Goal: Task Accomplishment & Management: Manage account settings

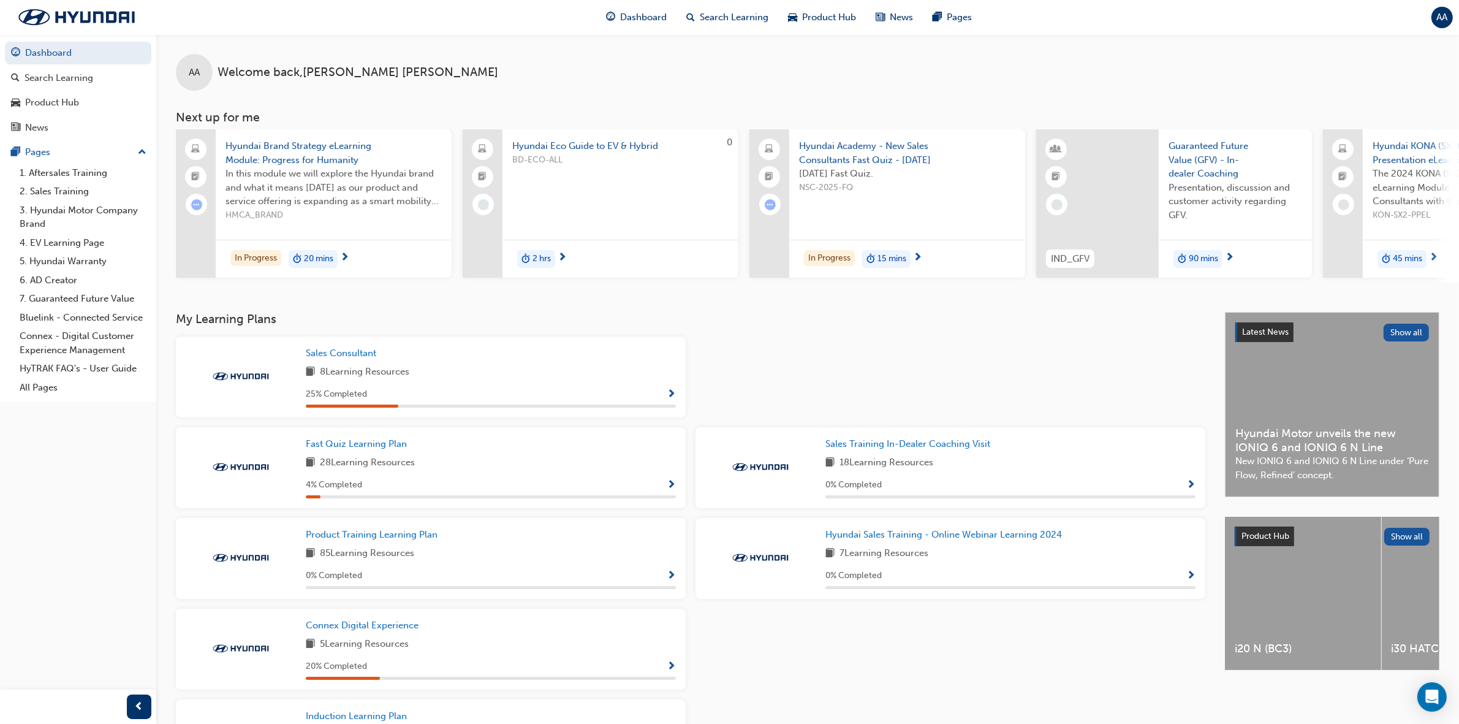
click at [1450, 20] on div "AA" at bounding box center [1441, 17] width 21 height 21
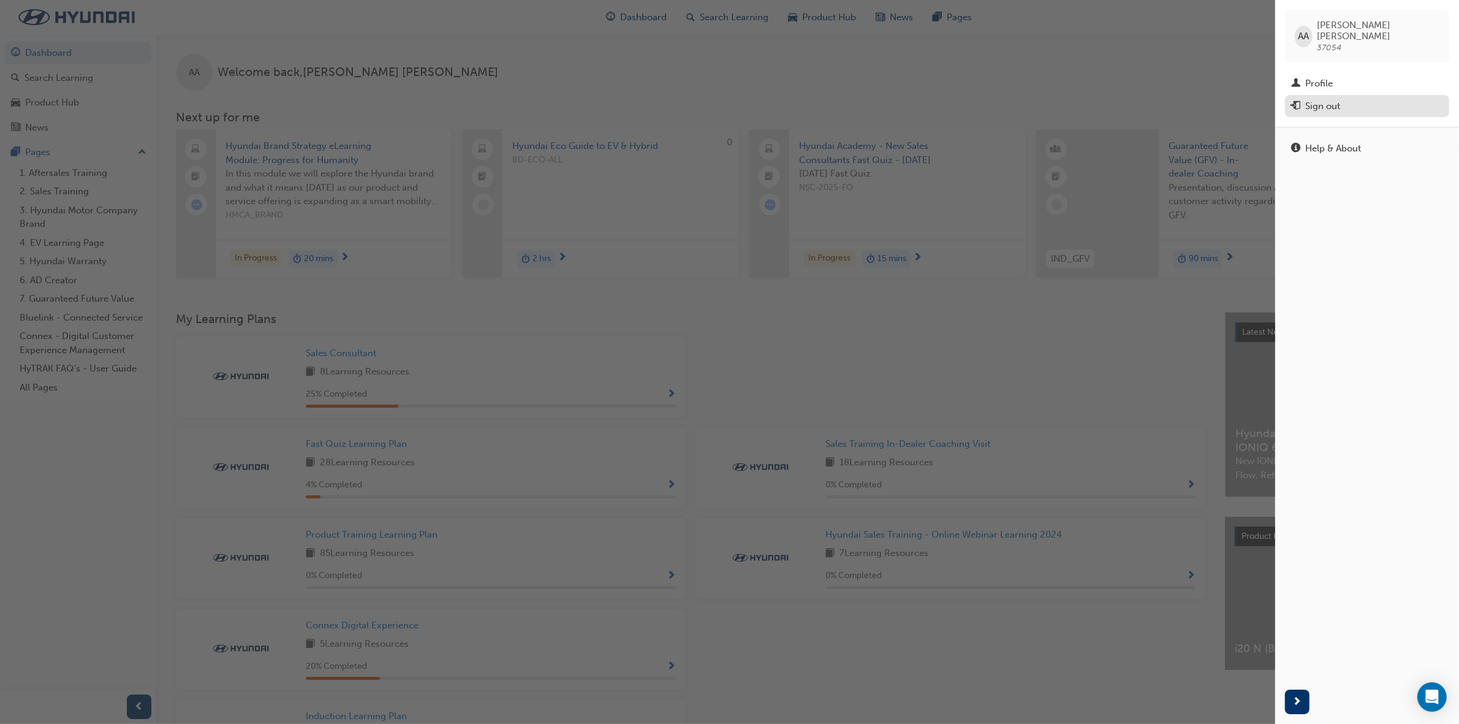
click at [1374, 99] on div "Sign out" at bounding box center [1367, 106] width 152 height 15
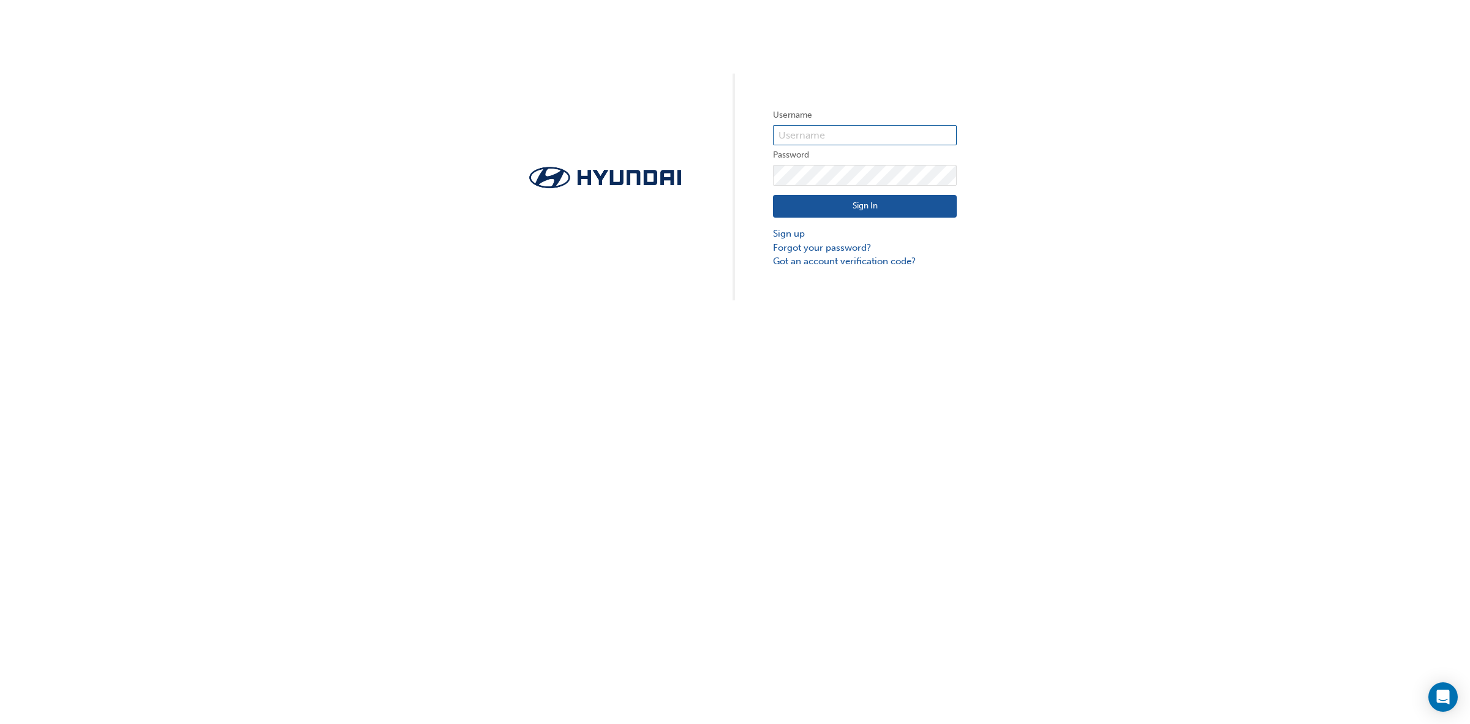
click at [804, 141] on input "text" at bounding box center [865, 135] width 184 height 21
type input "HAU3978VC9"
click button "Sign In" at bounding box center [865, 206] width 184 height 23
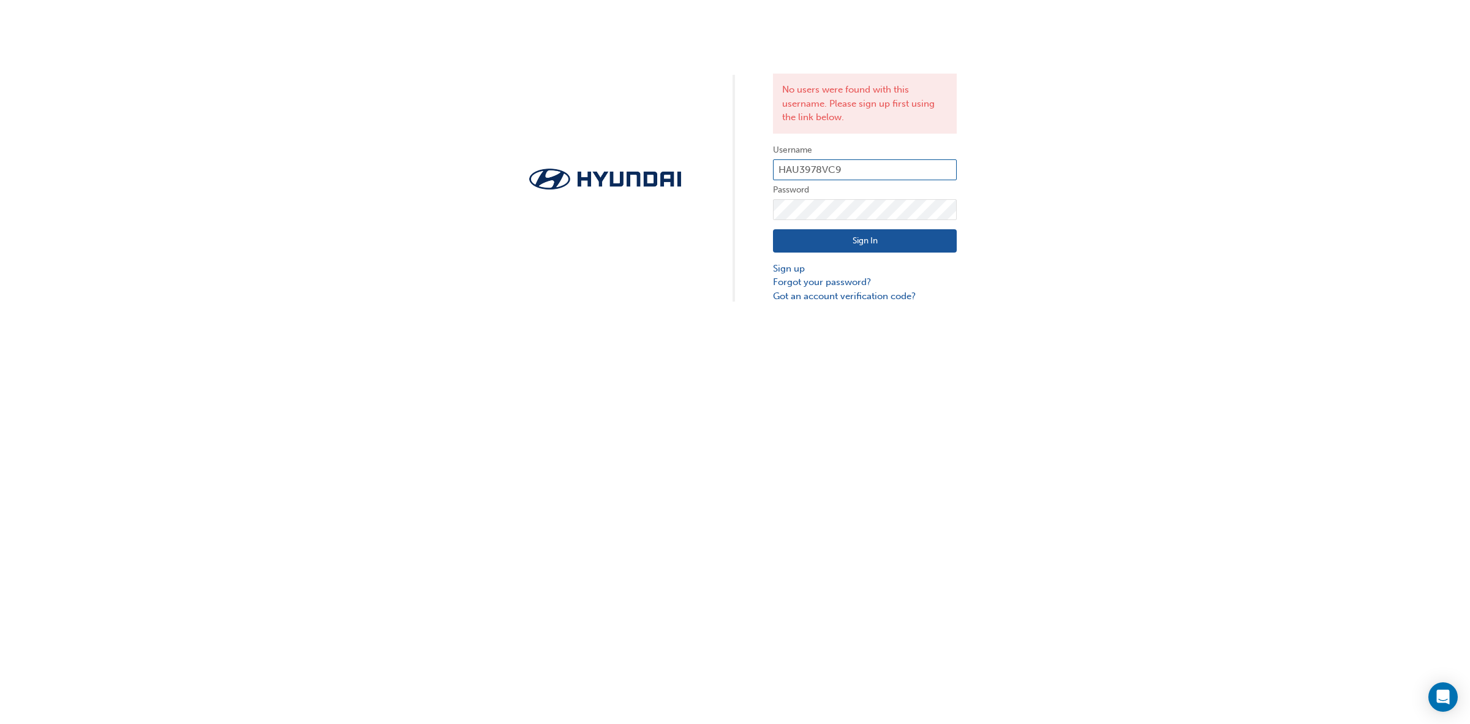
drag, startPoint x: 862, startPoint y: 172, endPoint x: 716, endPoint y: 167, distance: 146.5
click at [716, 167] on div "No users were found with this username. Please sign up first using the link bel…" at bounding box center [735, 151] width 1470 height 303
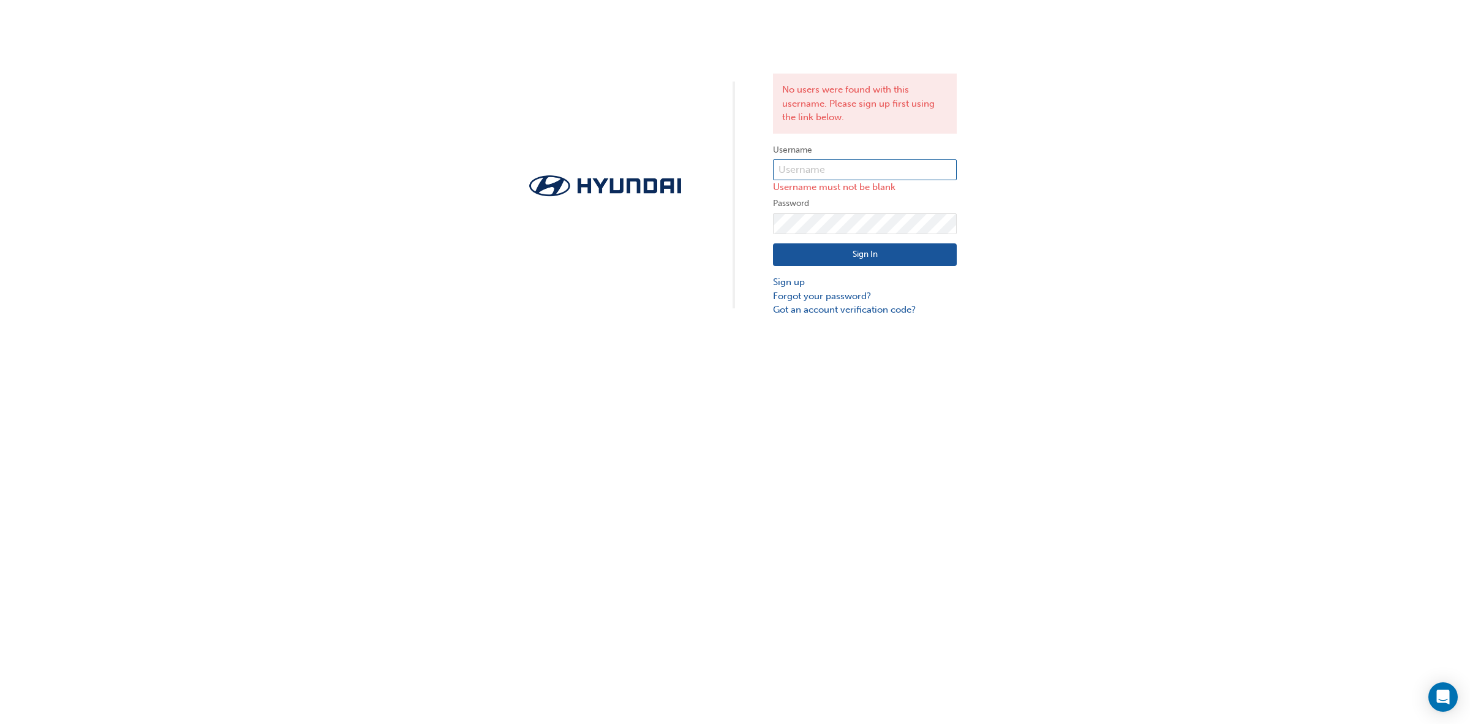
click at [811, 176] on input "text" at bounding box center [865, 169] width 184 height 21
type input "37054"
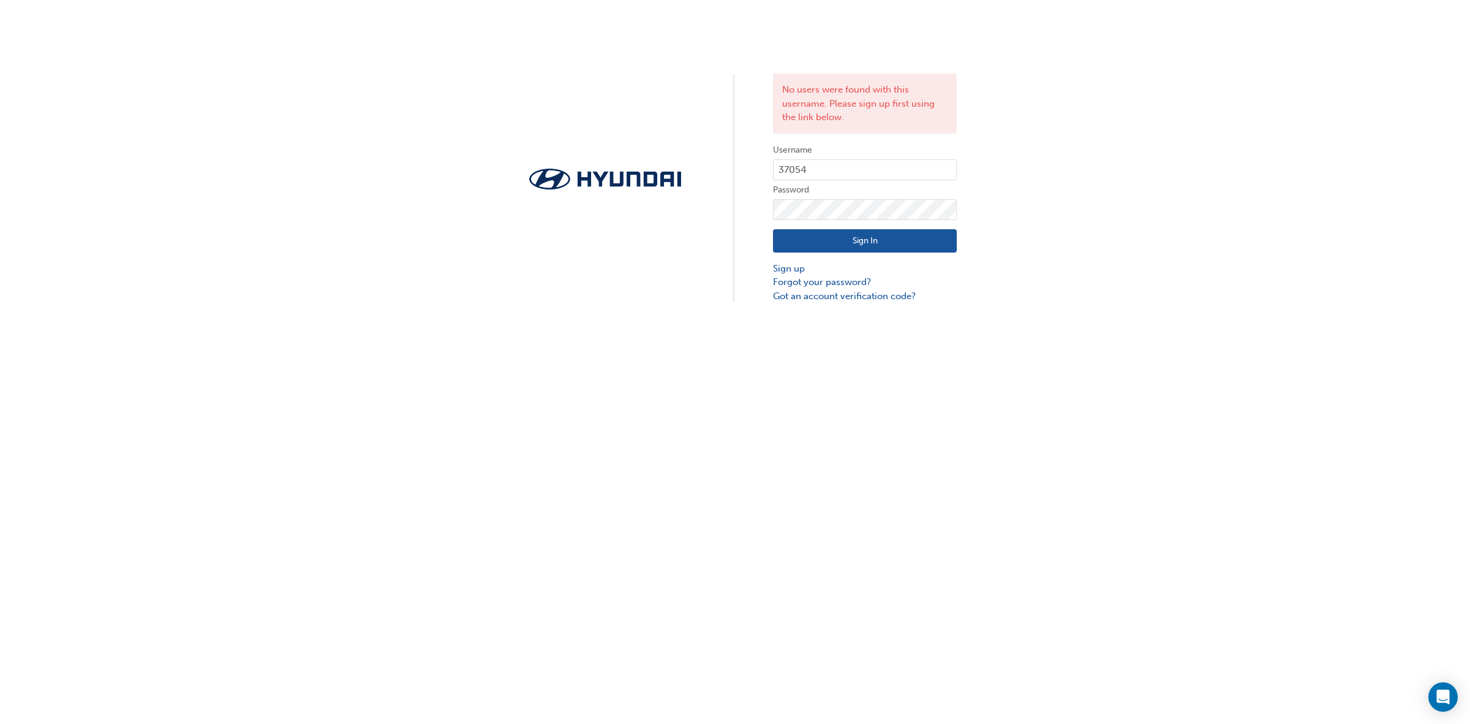
click at [832, 243] on button "Sign In" at bounding box center [865, 240] width 184 height 23
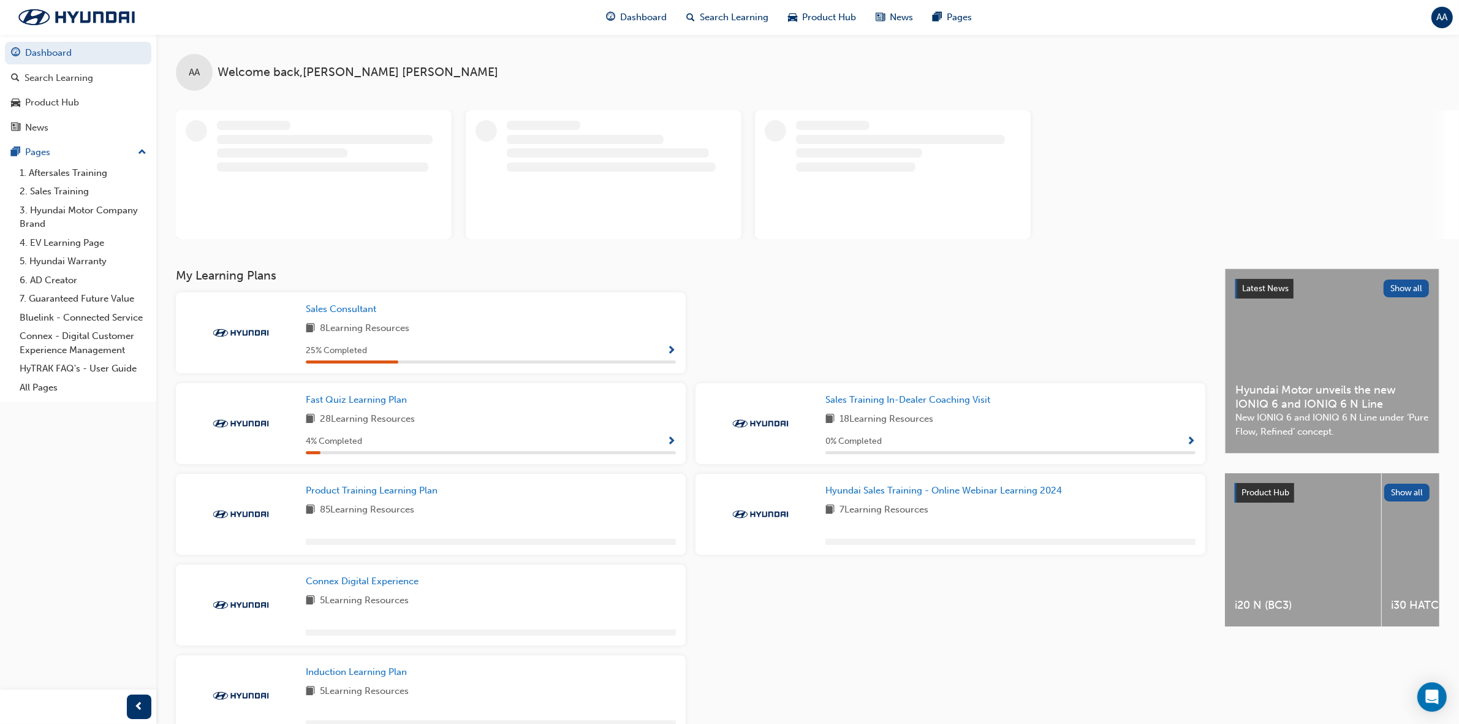
click at [1450, 17] on div "AA" at bounding box center [1441, 17] width 21 height 21
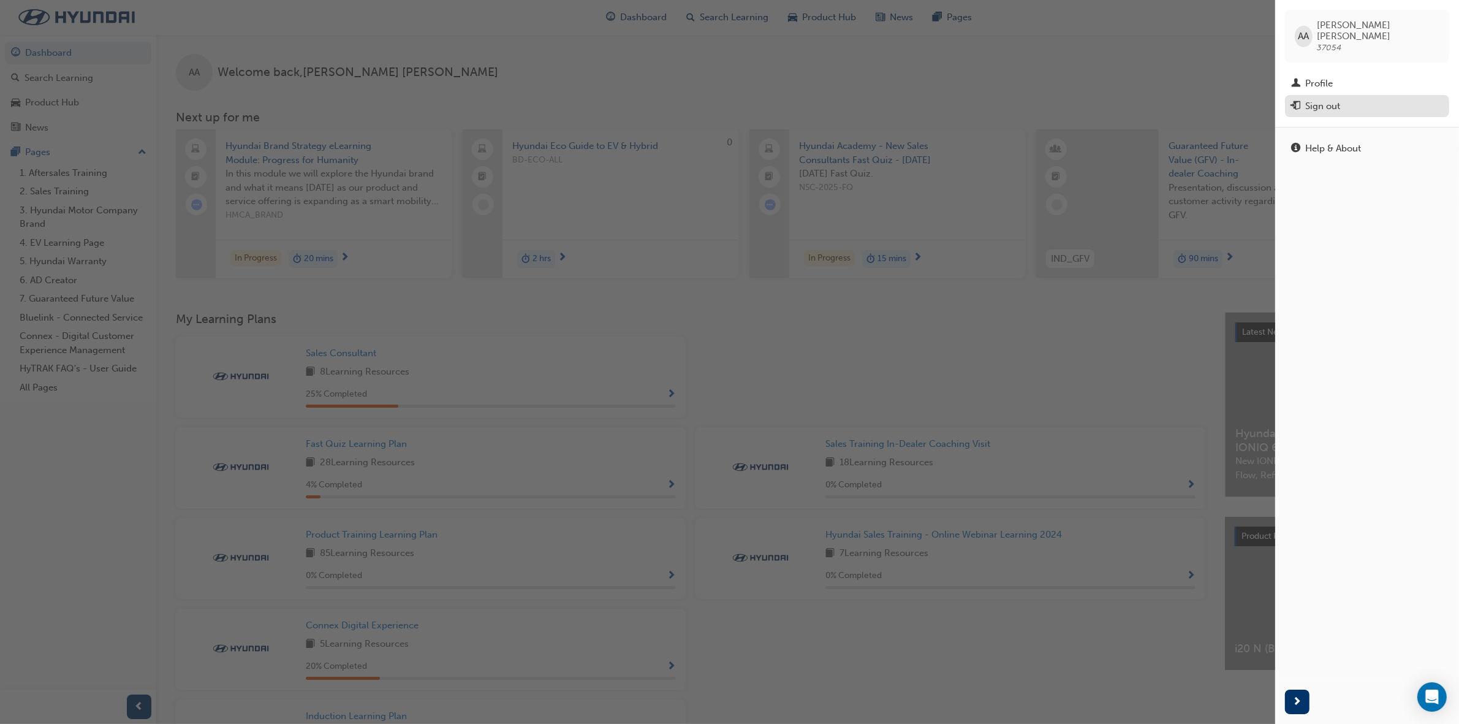
click at [1349, 101] on div "Sign out" at bounding box center [1367, 106] width 152 height 15
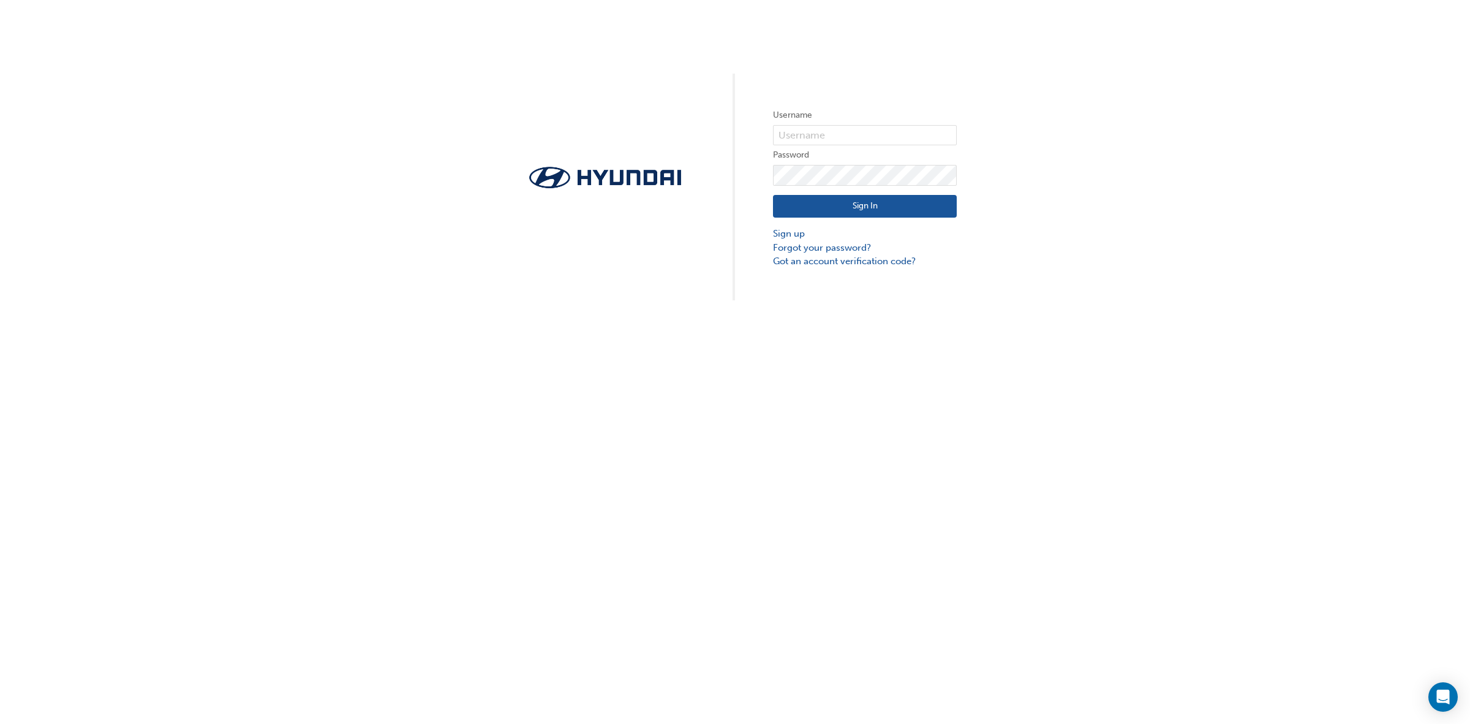
click at [825, 145] on form "Username Password Sign In Sign up Forgot your password? Got an account verifica…" at bounding box center [865, 188] width 184 height 161
click at [842, 130] on input "text" at bounding box center [865, 135] width 184 height 21
type input "37054"
drag, startPoint x: 825, startPoint y: 132, endPoint x: 651, endPoint y: 103, distance: 176.5
click at [651, 103] on div "Username 37054 Password Sign In Sign up Forgot your password? Got an account ve…" at bounding box center [735, 150] width 1470 height 300
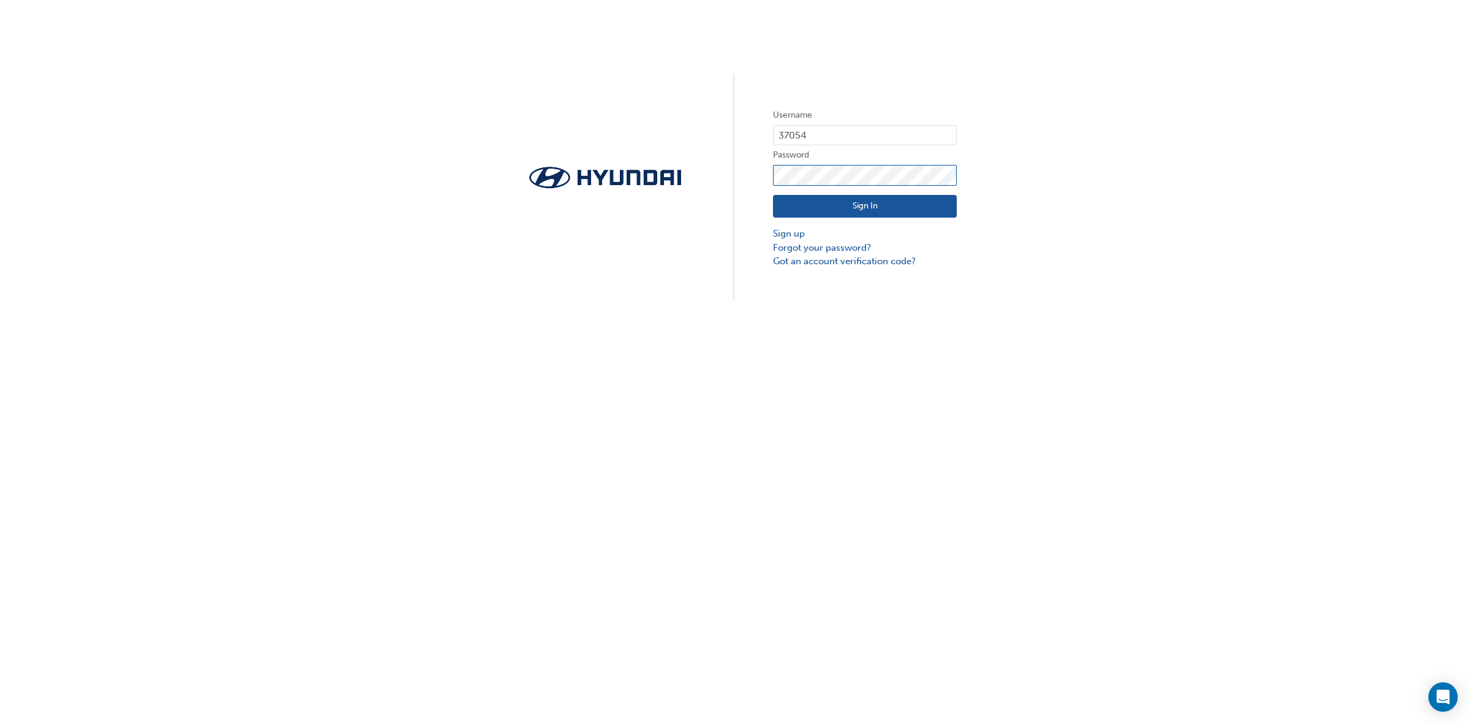
click button "Sign In" at bounding box center [865, 206] width 184 height 23
